Goal: Browse casually

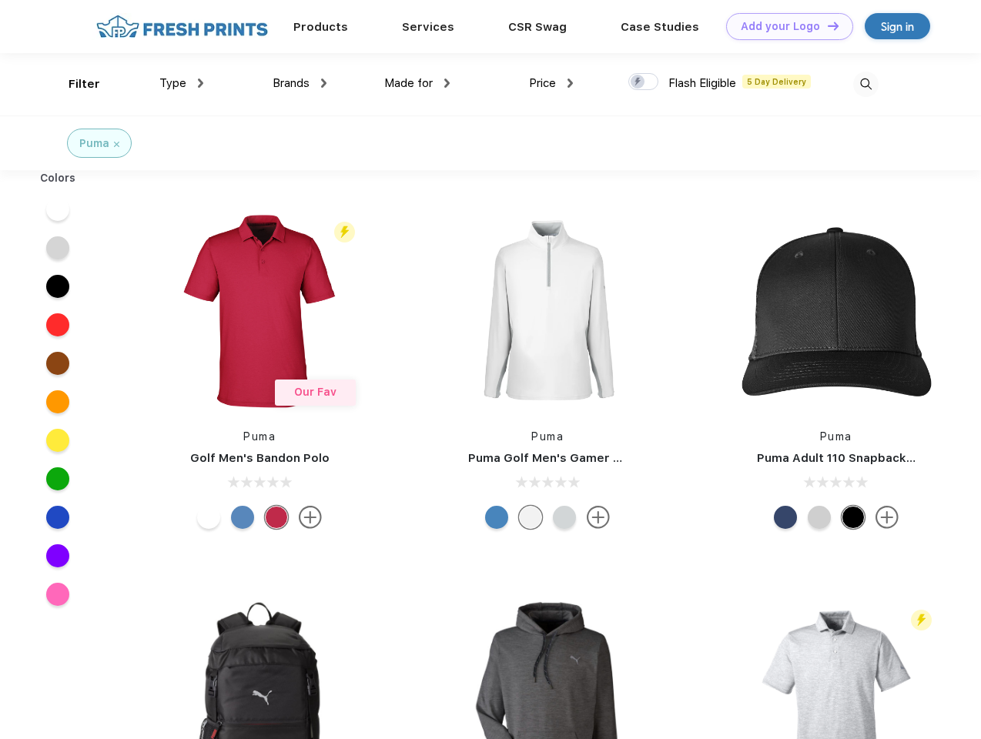
click at [783, 26] on link "Add your Logo Design Tool" at bounding box center [789, 26] width 127 height 27
click at [0, 0] on div "Design Tool" at bounding box center [0, 0] width 0 height 0
click at [826, 25] on link "Add your Logo Design Tool" at bounding box center [789, 26] width 127 height 27
click at [74, 84] on div "Filter" at bounding box center [84, 84] width 32 height 18
click at [182, 83] on span "Type" at bounding box center [172, 83] width 27 height 14
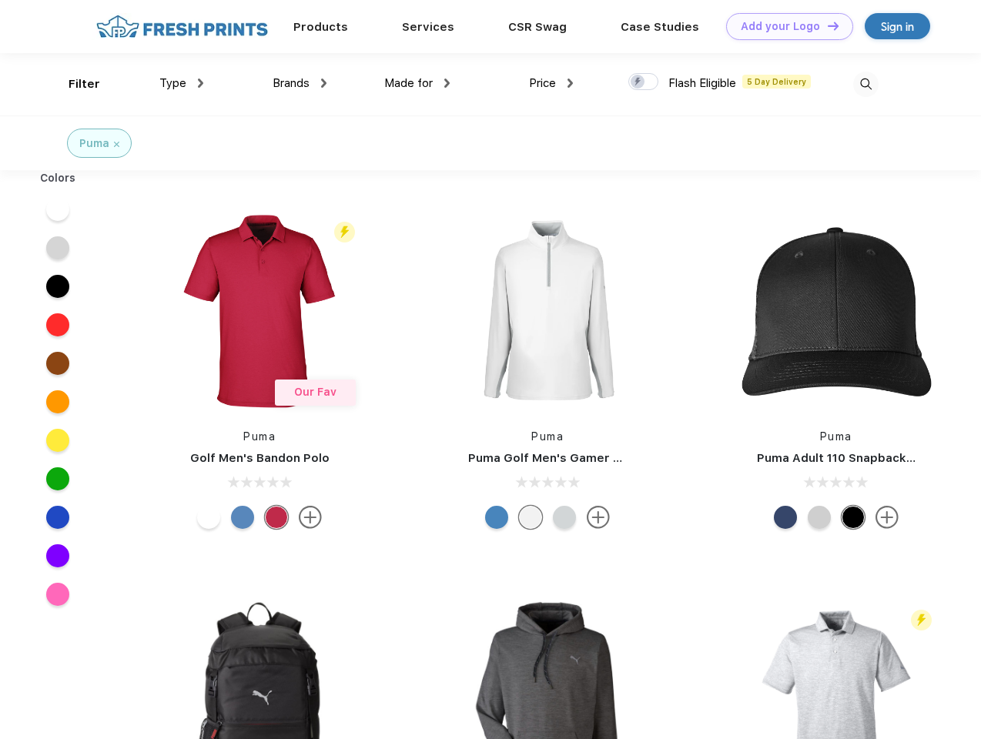
click at [299, 83] on span "Brands" at bounding box center [290, 83] width 37 height 14
click at [417, 83] on span "Made for" at bounding box center [408, 83] width 48 height 14
click at [551, 83] on span "Price" at bounding box center [542, 83] width 27 height 14
click at [643, 82] on div at bounding box center [643, 81] width 30 height 17
click at [638, 82] on input "checkbox" at bounding box center [633, 77] width 10 height 10
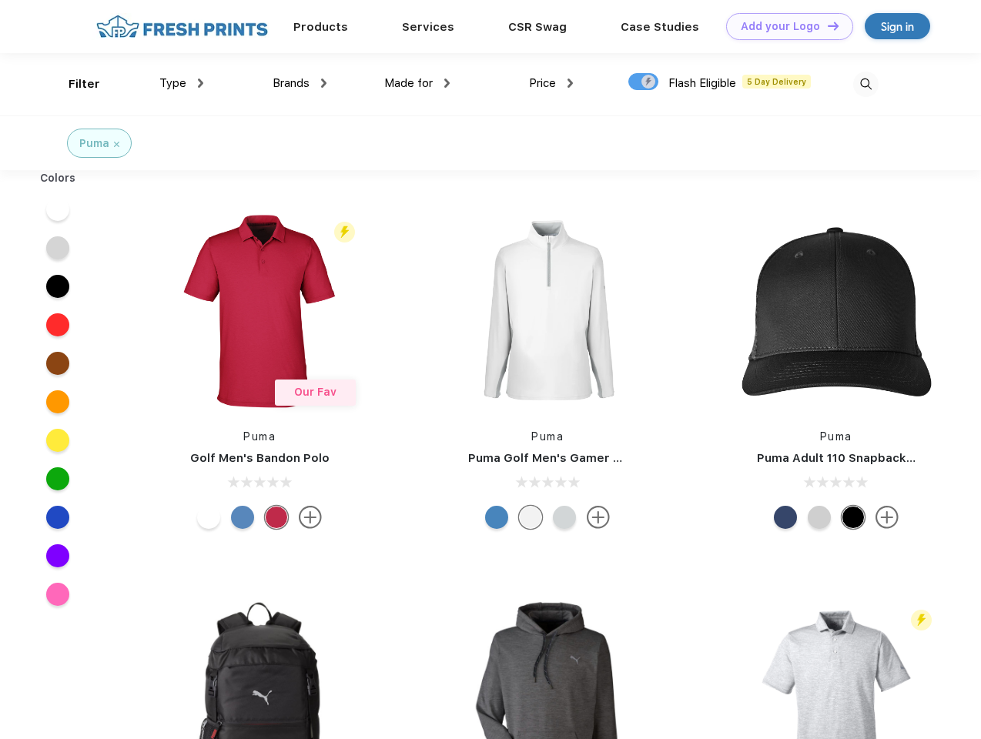
click at [865, 84] on img at bounding box center [865, 84] width 25 height 25
